Goal: Task Accomplishment & Management: Use online tool/utility

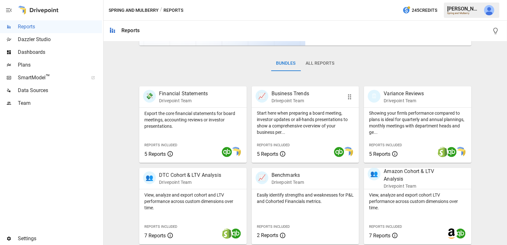
scroll to position [155, 0]
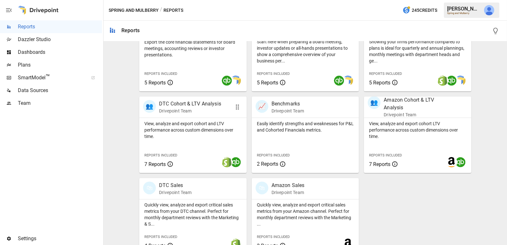
click at [206, 140] on div "View, analyze and export cohort and LTV performance across custom dimensions ov…" at bounding box center [192, 145] width 107 height 55
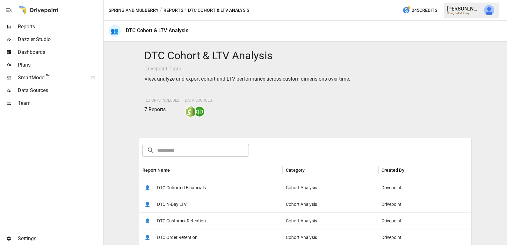
click at [193, 188] on span "DTC Cohorted Financials" at bounding box center [181, 188] width 49 height 16
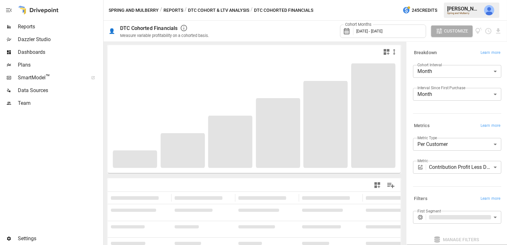
scroll to position [35, 0]
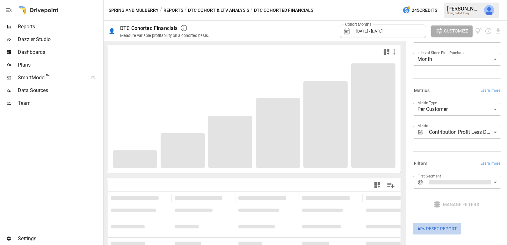
click at [437, 229] on span "Reset Report" at bounding box center [441, 229] width 31 height 8
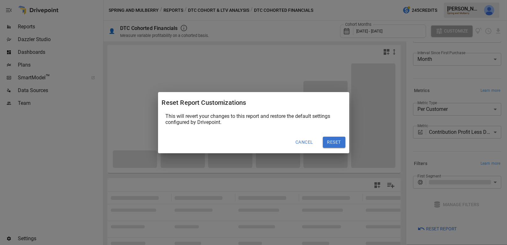
click at [340, 145] on button "Reset" at bounding box center [334, 142] width 23 height 11
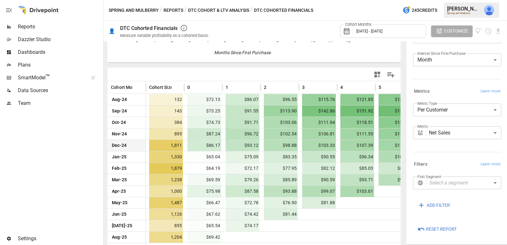
scroll to position [112, 0]
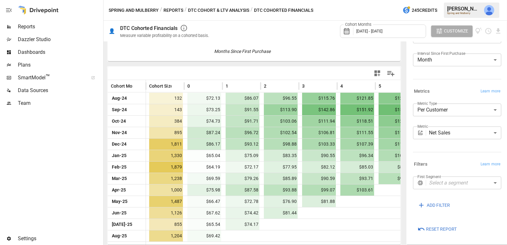
click at [436, 0] on body "Reports Dazzler Studio Dashboards Plans SmartModel ™ Data Sources Team Settings…" at bounding box center [253, 0] width 507 height 0
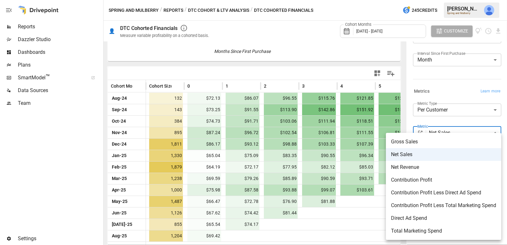
click at [443, 194] on span "Contribution Profit Less Direct Ad Spend" at bounding box center [443, 193] width 105 height 8
type input "**********"
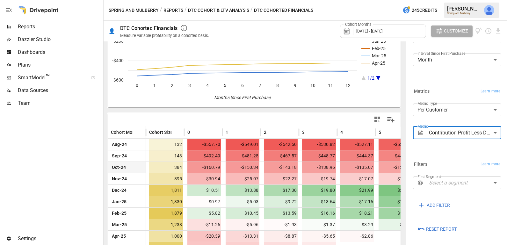
scroll to position [64, 0]
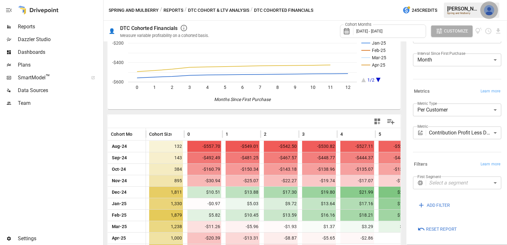
click at [486, 6] on img "Julie Wilton" at bounding box center [489, 10] width 10 height 10
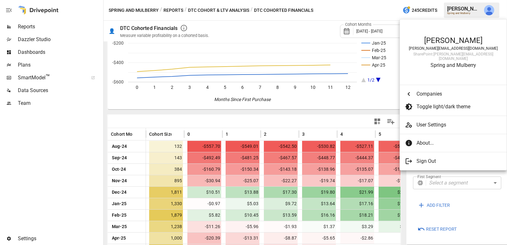
scroll to position [0, 0]
click at [421, 90] on span "Companies" at bounding box center [457, 94] width 80 height 8
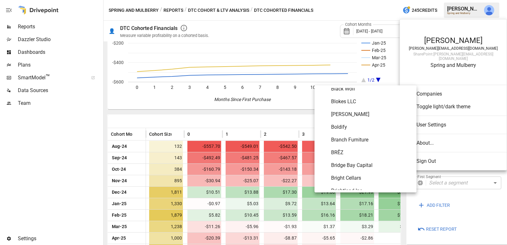
scroll to position [348, 0]
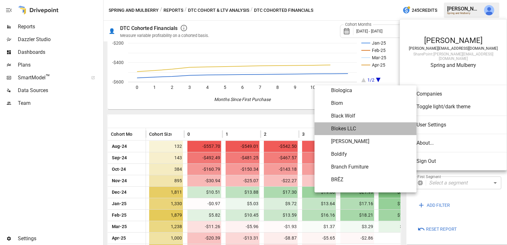
click at [370, 127] on span "Blokes LLC" at bounding box center [371, 129] width 80 height 8
